Goal: Transaction & Acquisition: Purchase product/service

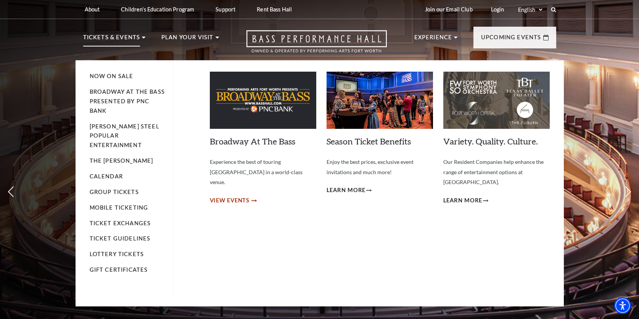
click at [218, 196] on span "View Events" at bounding box center [230, 201] width 40 height 10
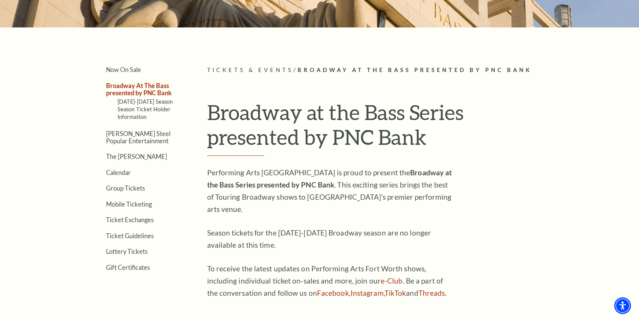
scroll to position [155, 0]
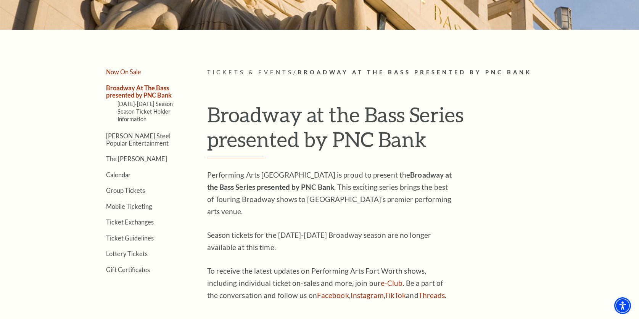
click at [124, 72] on link "Now On Sale" at bounding box center [123, 71] width 35 height 7
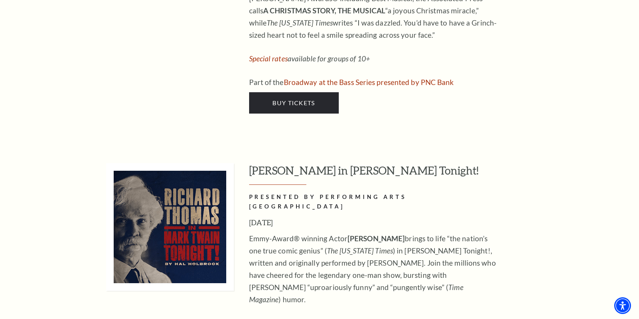
scroll to position [3441, 0]
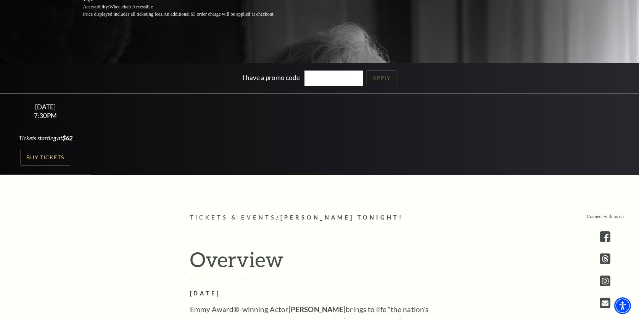
scroll to position [183, 0]
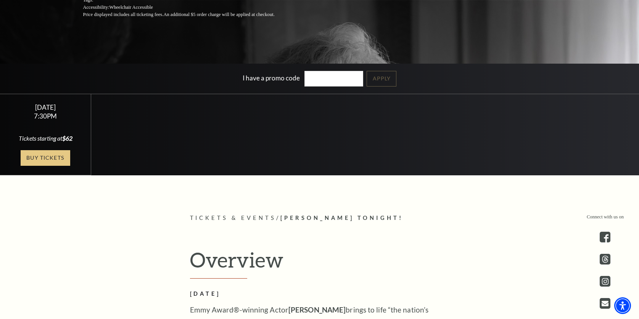
click at [47, 160] on link "Buy Tickets" at bounding box center [46, 158] width 50 height 16
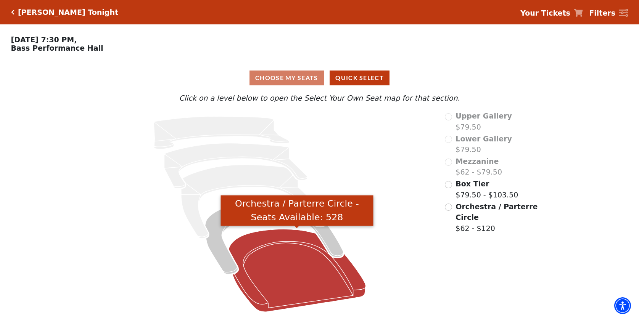
click at [266, 267] on icon "Orchestra / Parterre Circle - Seats Available: 528" at bounding box center [296, 270] width 137 height 83
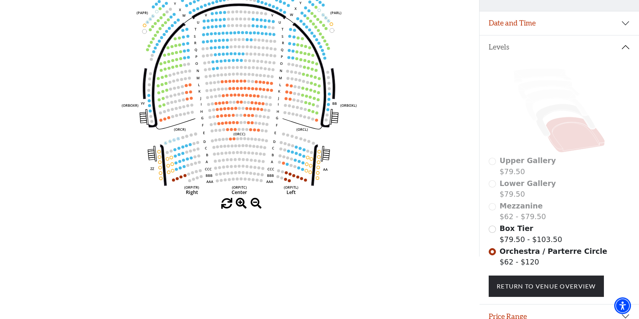
scroll to position [124, 0]
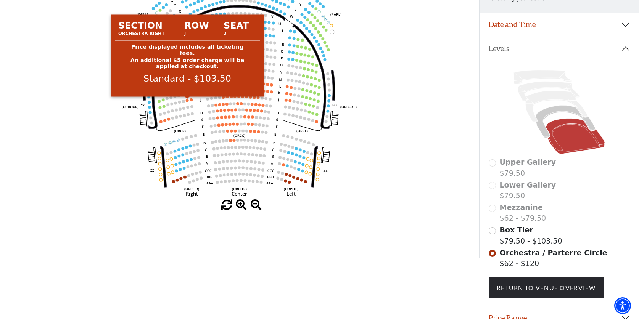
click at [188, 102] on circle at bounding box center [187, 100] width 3 height 3
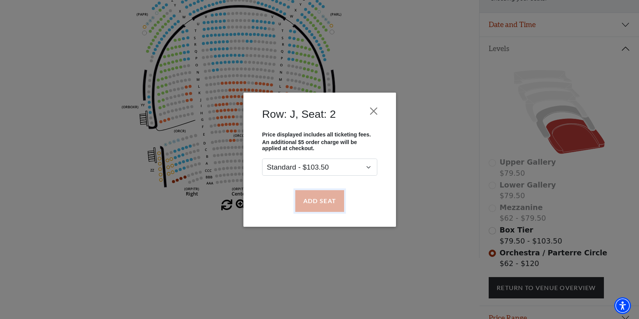
click at [309, 202] on button "Add Seat" at bounding box center [319, 200] width 49 height 21
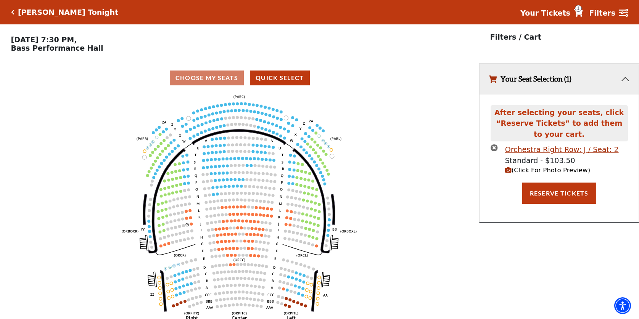
scroll to position [0, 0]
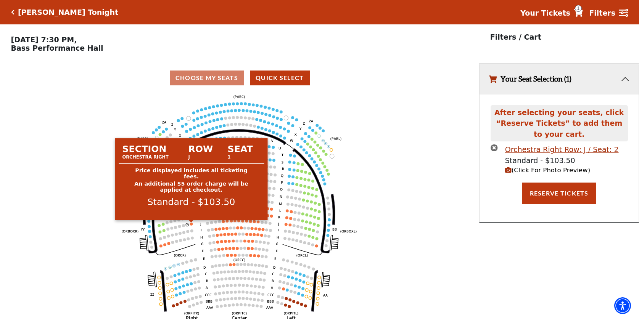
click at [192, 225] on circle at bounding box center [191, 224] width 3 height 3
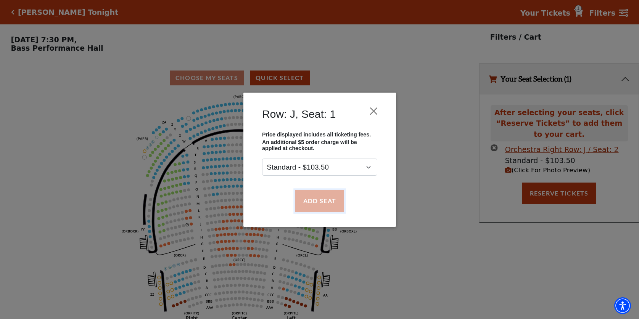
click at [329, 202] on button "Add Seat" at bounding box center [319, 200] width 49 height 21
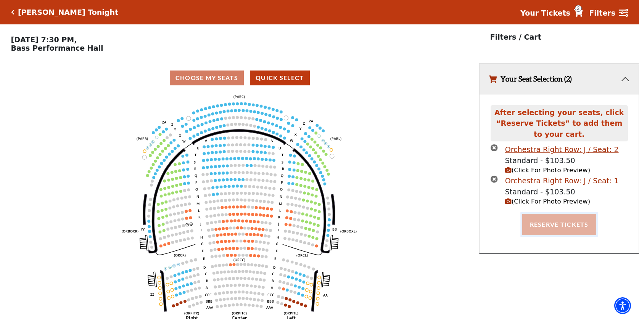
click at [558, 222] on button "Reserve Tickets" at bounding box center [559, 224] width 74 height 21
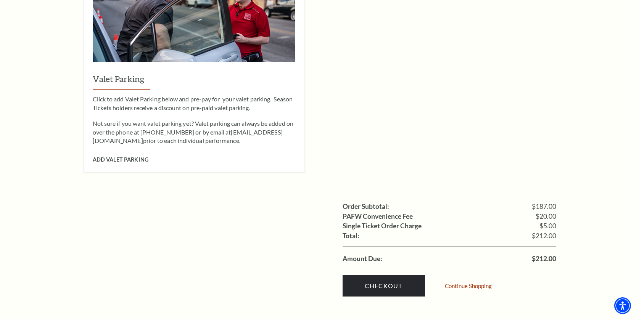
scroll to position [622, 0]
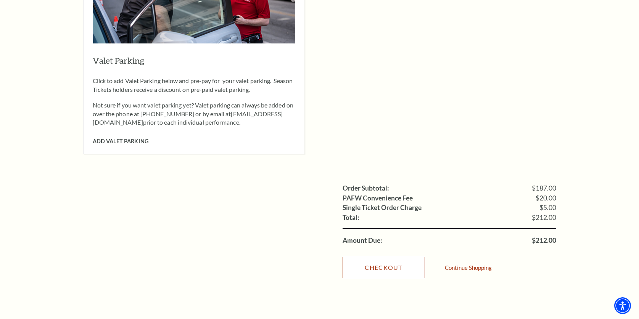
click at [377, 257] on link "Checkout" at bounding box center [383, 267] width 82 height 21
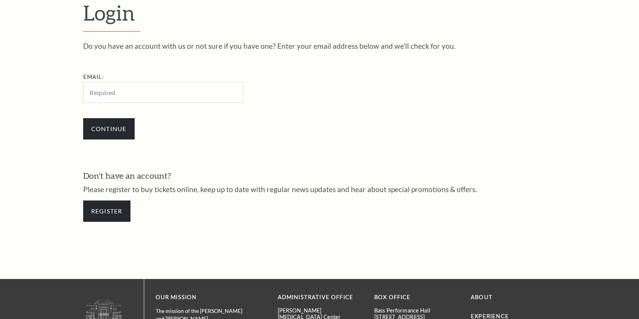
scroll to position [238, 0]
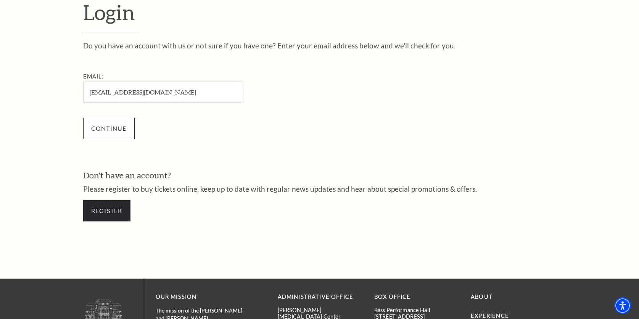
type input "hoosronm@yahoo.com"
click at [104, 128] on input "Continue" at bounding box center [108, 128] width 51 height 21
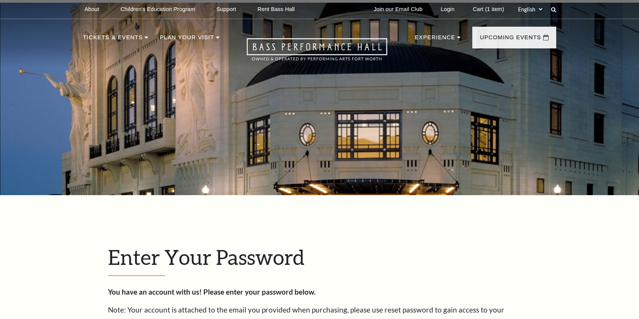
scroll to position [245, 0]
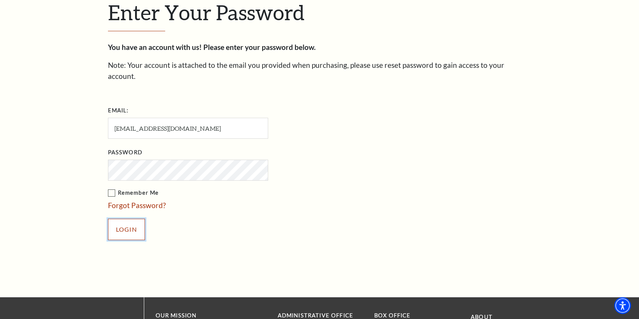
click at [117, 222] on input "Login" at bounding box center [126, 229] width 37 height 21
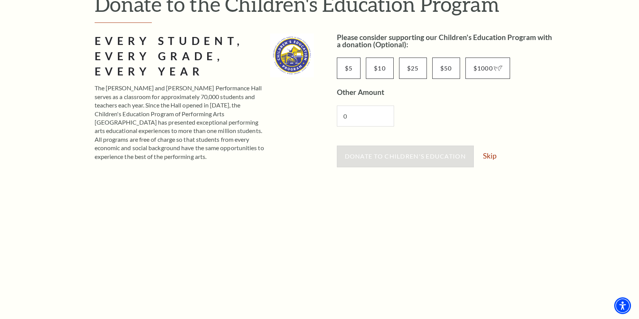
scroll to position [102, 0]
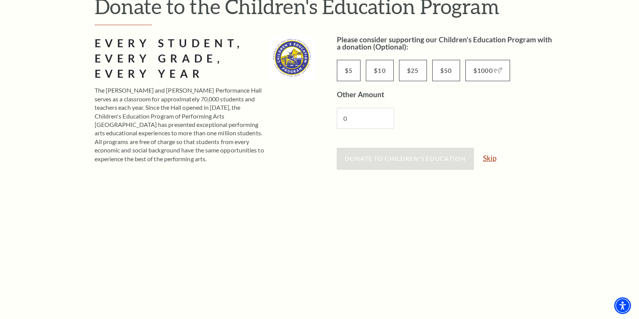
click at [491, 159] on link "Skip" at bounding box center [489, 157] width 13 height 7
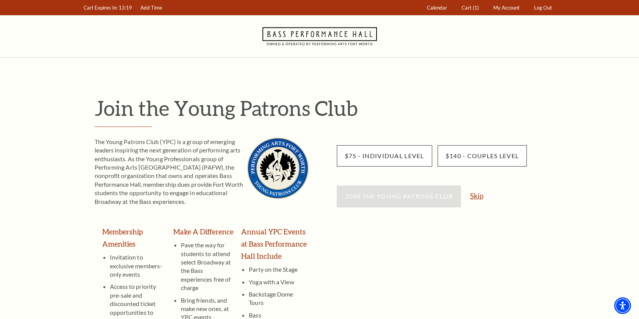
click at [477, 199] on link "Skip" at bounding box center [476, 195] width 13 height 7
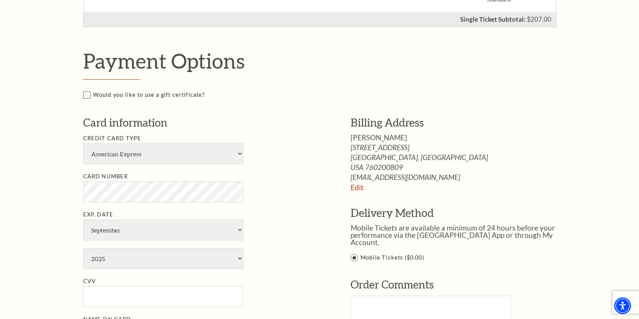
scroll to position [311, 0]
select select "25"
click option "Master Card" at bounding box center [0, 0] width 0 height 0
select select "2"
select select "2028"
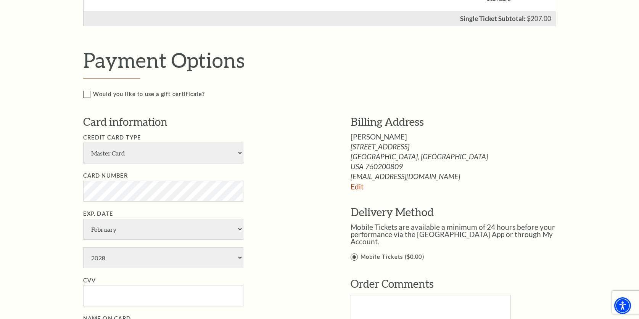
type input "Ronald Miller"
click at [95, 292] on input "CVV" at bounding box center [163, 295] width 160 height 21
type input "377"
click at [268, 289] on li "CVV 377" at bounding box center [205, 291] width 244 height 31
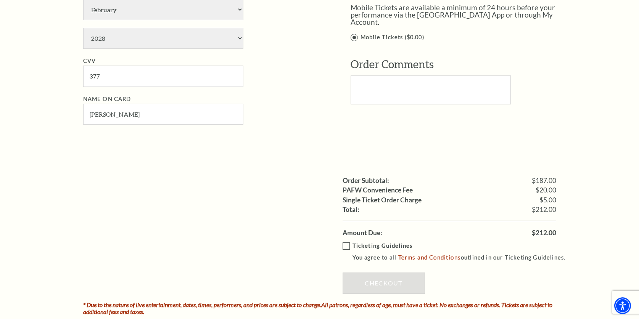
scroll to position [549, 0]
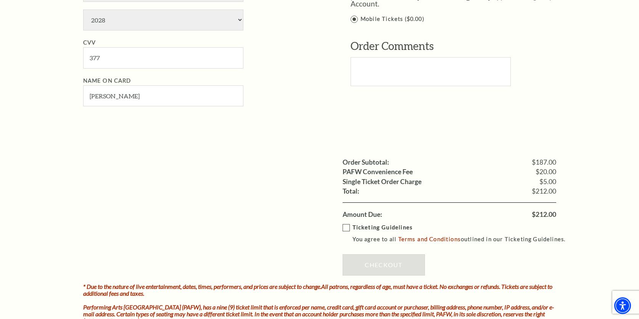
click at [345, 228] on label "Ticketing Guidelines You agree to all Terms and Conditions outlined in our Tick…" at bounding box center [457, 233] width 230 height 21
click at [0, 0] on input "Ticketing Guidelines You agree to all Terms and Conditions outlined in our Tick…" at bounding box center [0, 0] width 0 height 0
click at [366, 263] on link "Checkout" at bounding box center [383, 264] width 82 height 21
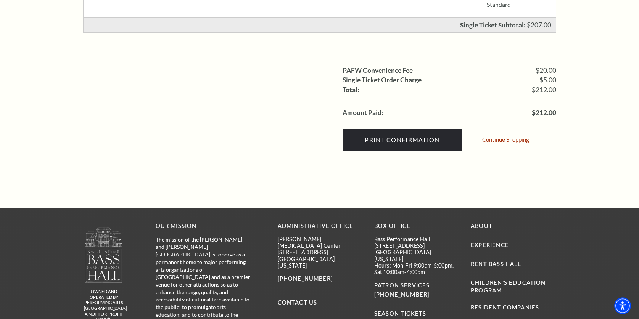
scroll to position [275, 0]
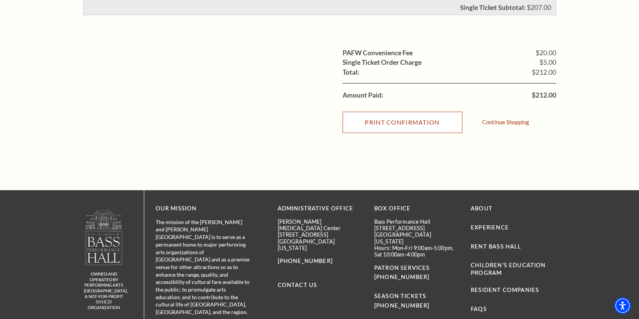
click at [391, 124] on input "Print Confirmation" at bounding box center [402, 122] width 120 height 21
click at [439, 125] on input "Print Confirmation" at bounding box center [402, 122] width 120 height 21
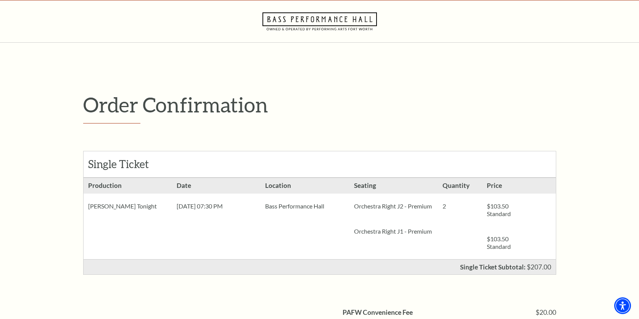
scroll to position [0, 0]
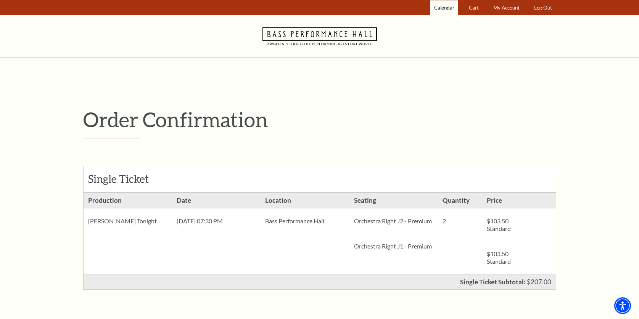
click at [444, 7] on span "Calendar" at bounding box center [444, 8] width 20 height 6
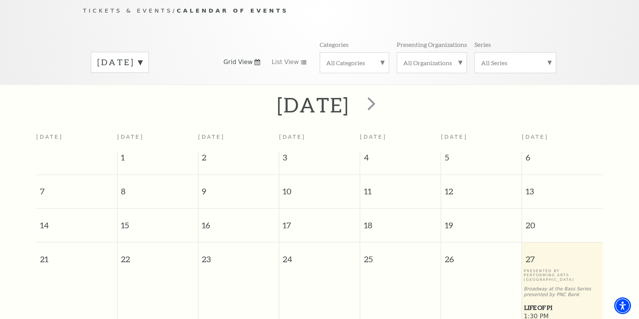
scroll to position [76, 0]
click at [382, 102] on span "next" at bounding box center [371, 104] width 22 height 22
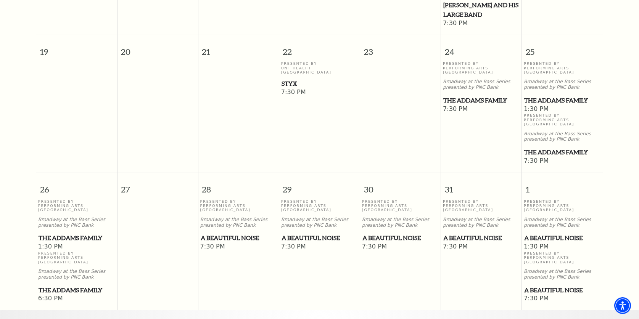
scroll to position [482, 0]
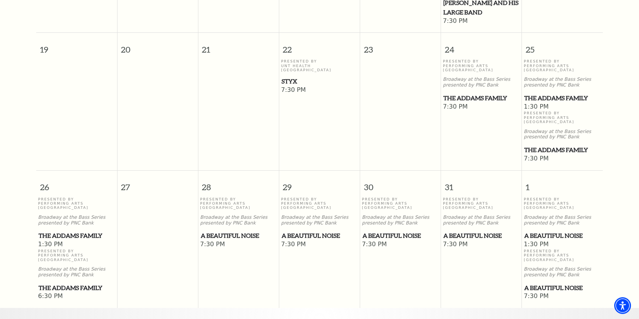
click at [227, 237] on span "A Beautiful Noise" at bounding box center [239, 236] width 76 height 10
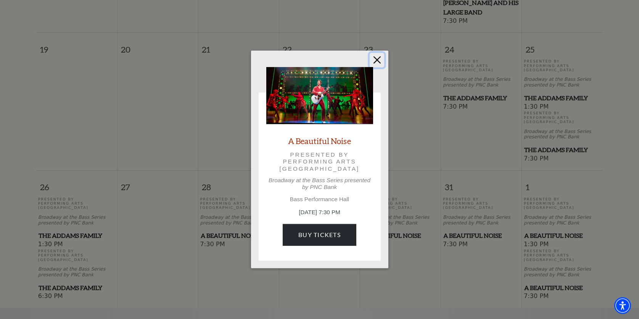
click at [377, 61] on button "Close" at bounding box center [377, 60] width 14 height 14
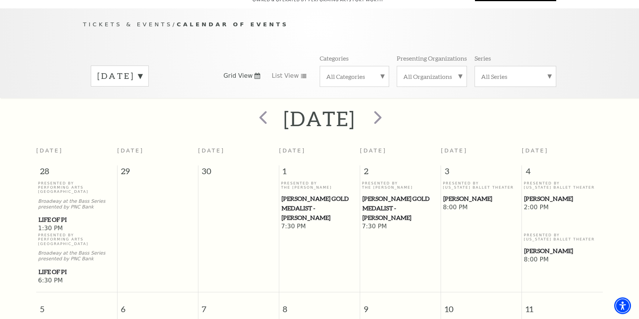
scroll to position [61, 0]
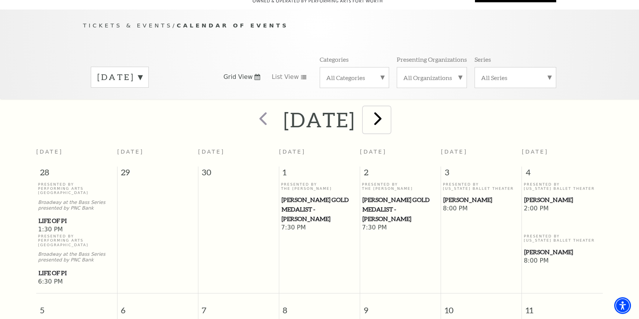
click at [389, 121] on span "next" at bounding box center [378, 119] width 22 height 22
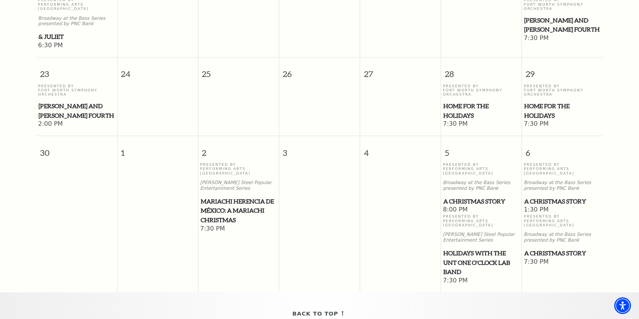
scroll to position [720, 0]
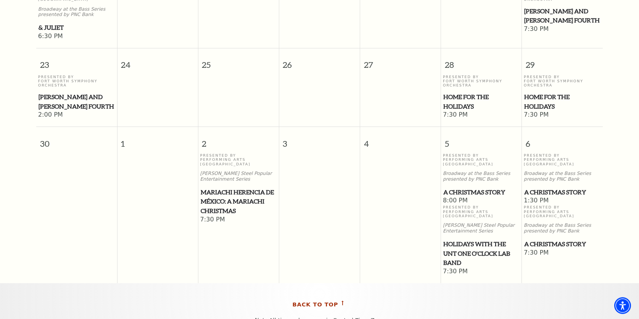
click at [325, 306] on span "Back To Top" at bounding box center [316, 305] width 46 height 10
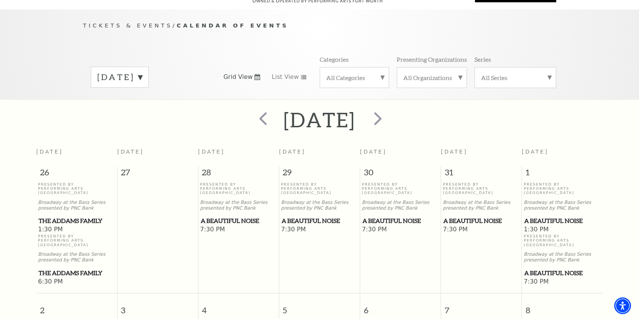
scroll to position [61, 0]
click at [389, 120] on span "next" at bounding box center [378, 119] width 22 height 22
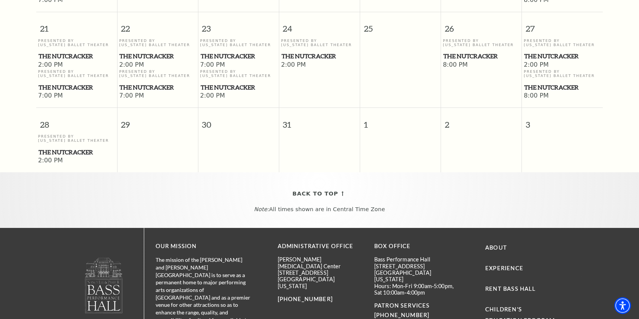
scroll to position [611, 0]
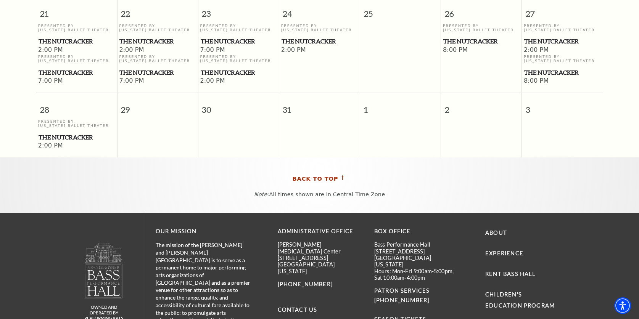
click at [322, 179] on span "Back To Top" at bounding box center [316, 179] width 46 height 10
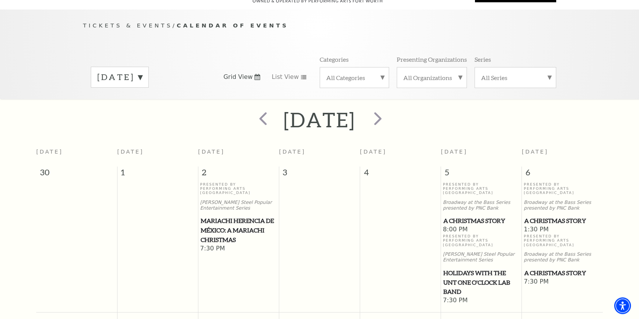
scroll to position [61, 0]
click at [389, 117] on span "next" at bounding box center [378, 119] width 22 height 22
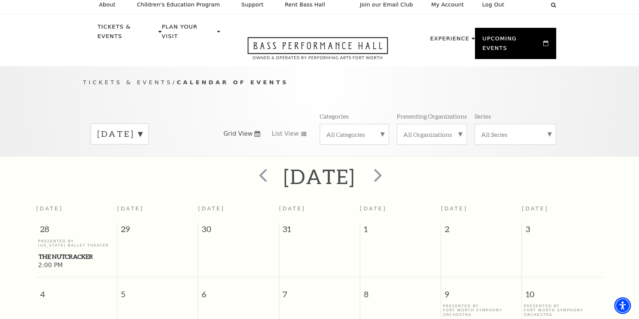
scroll to position [0, 0]
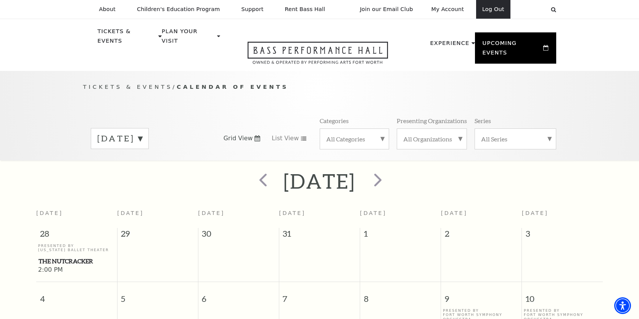
click at [497, 8] on link "Log Out" at bounding box center [493, 9] width 34 height 19
